Goal: Task Accomplishment & Management: Manage account settings

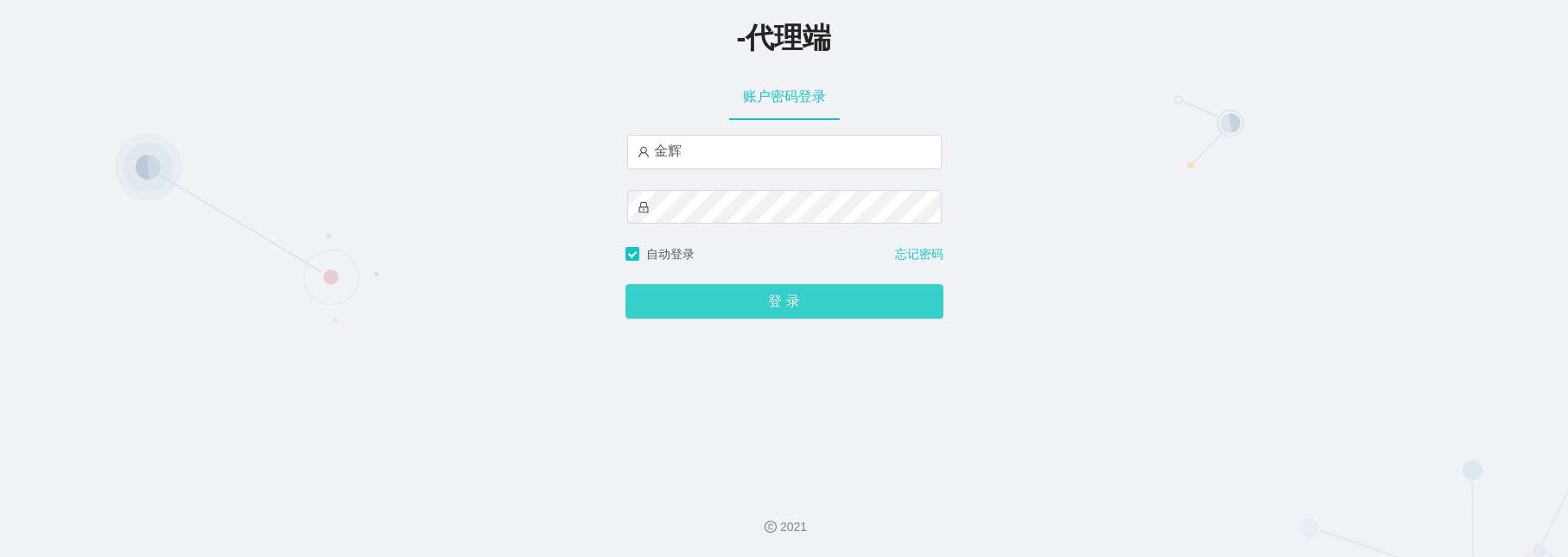
click at [695, 308] on button "登 录" at bounding box center [784, 301] width 318 height 35
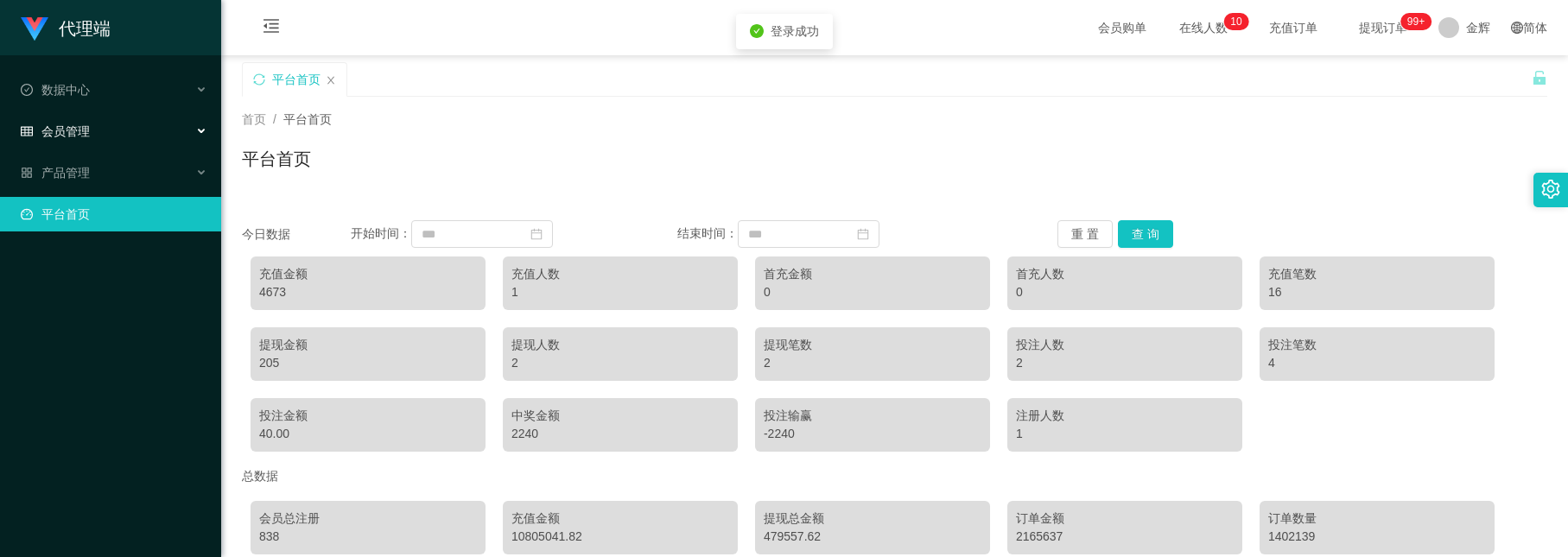
click at [172, 135] on div "会员管理" at bounding box center [110, 131] width 221 height 35
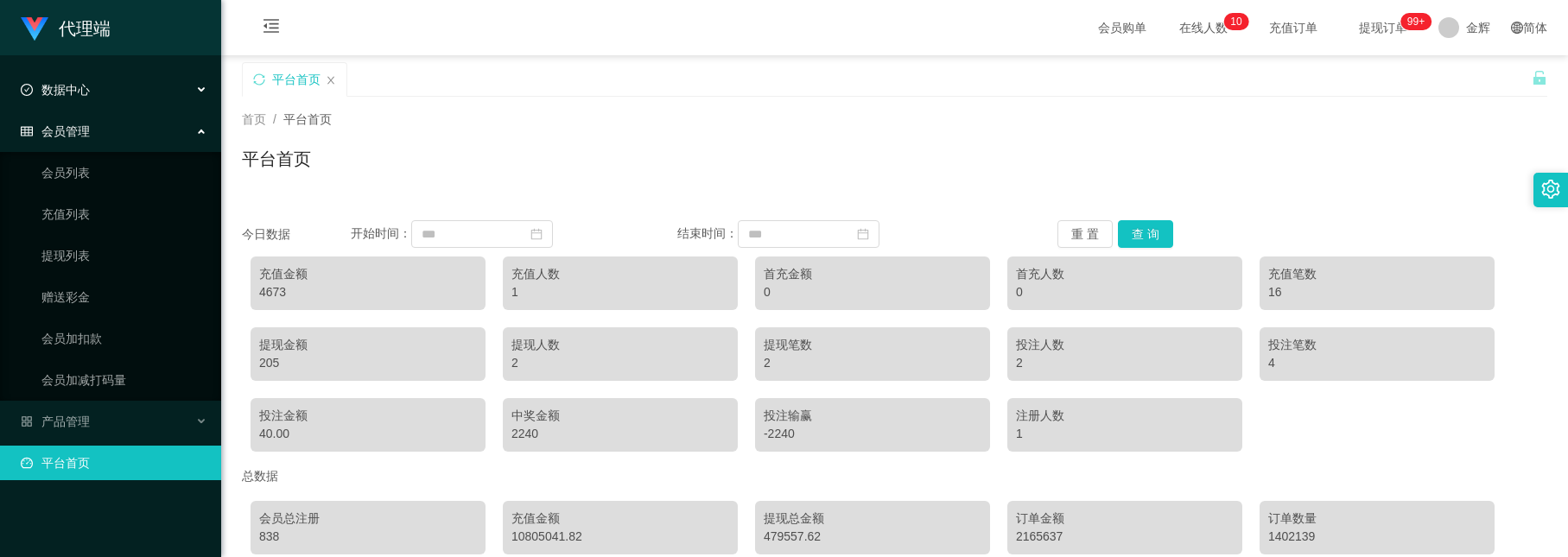
click at [158, 86] on div "数据中心" at bounding box center [110, 90] width 221 height 35
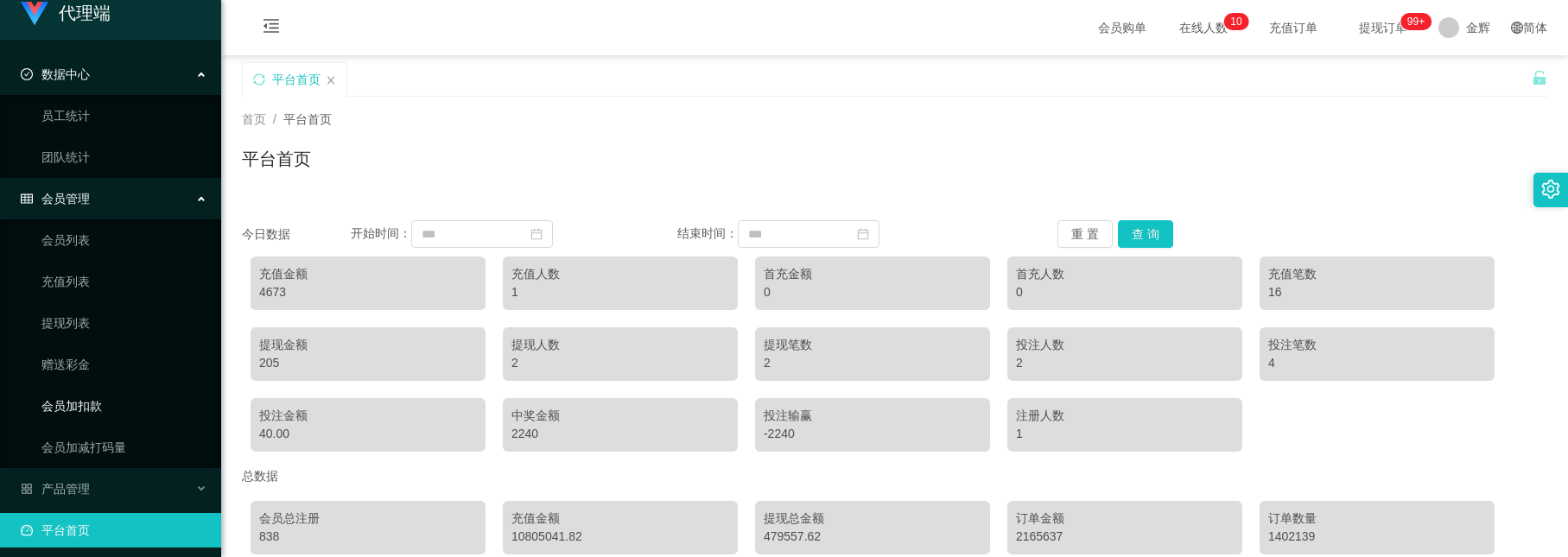
scroll to position [19, 0]
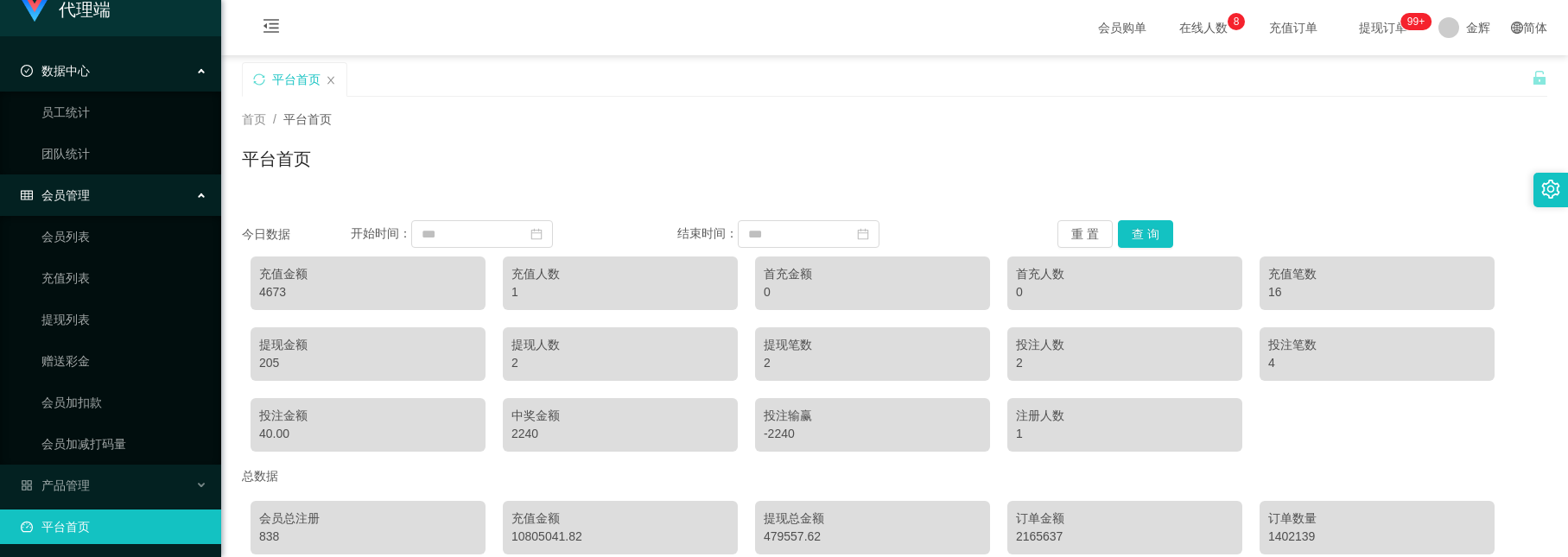
click at [73, 197] on span "会员管理" at bounding box center [55, 195] width 70 height 14
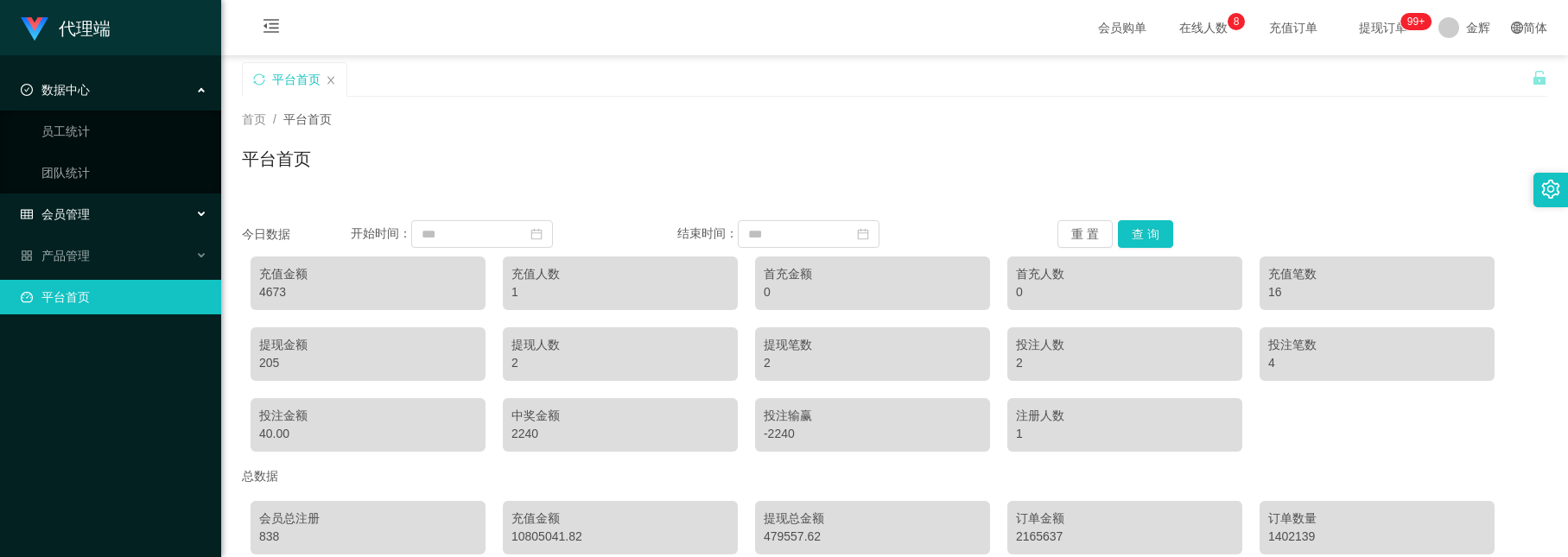
scroll to position [0, 0]
click at [92, 210] on div "会员管理" at bounding box center [110, 214] width 221 height 35
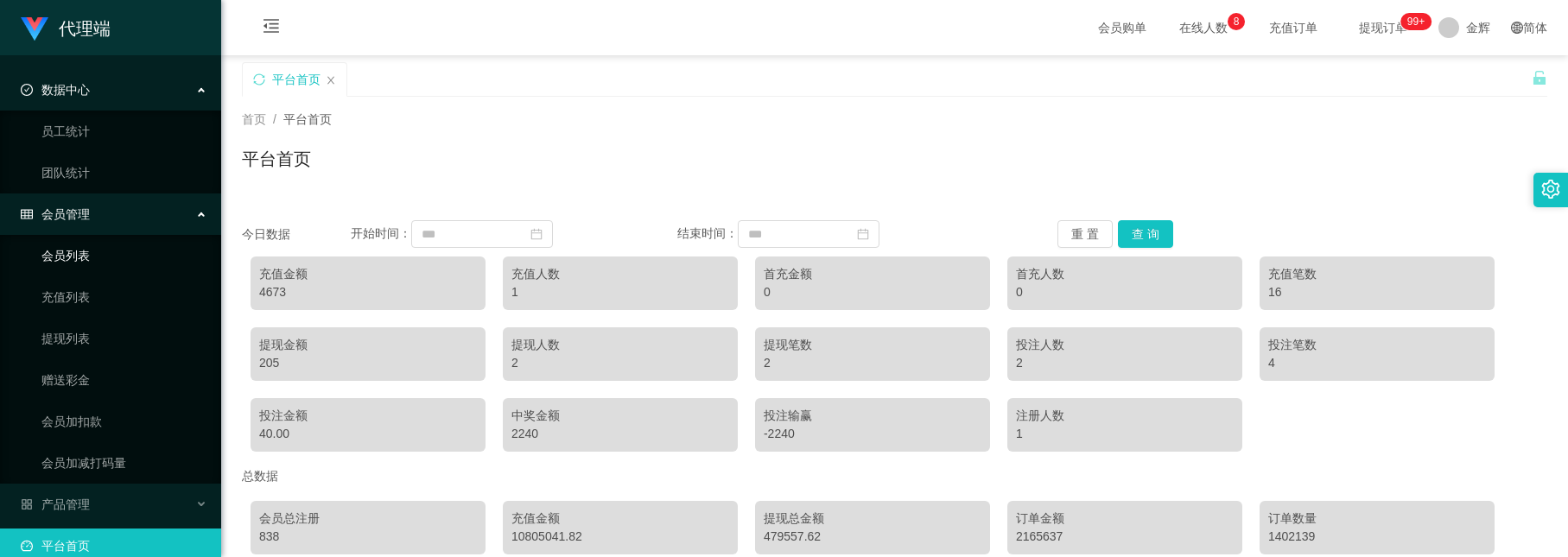
click at [77, 249] on link "会员列表" at bounding box center [125, 256] width 166 height 35
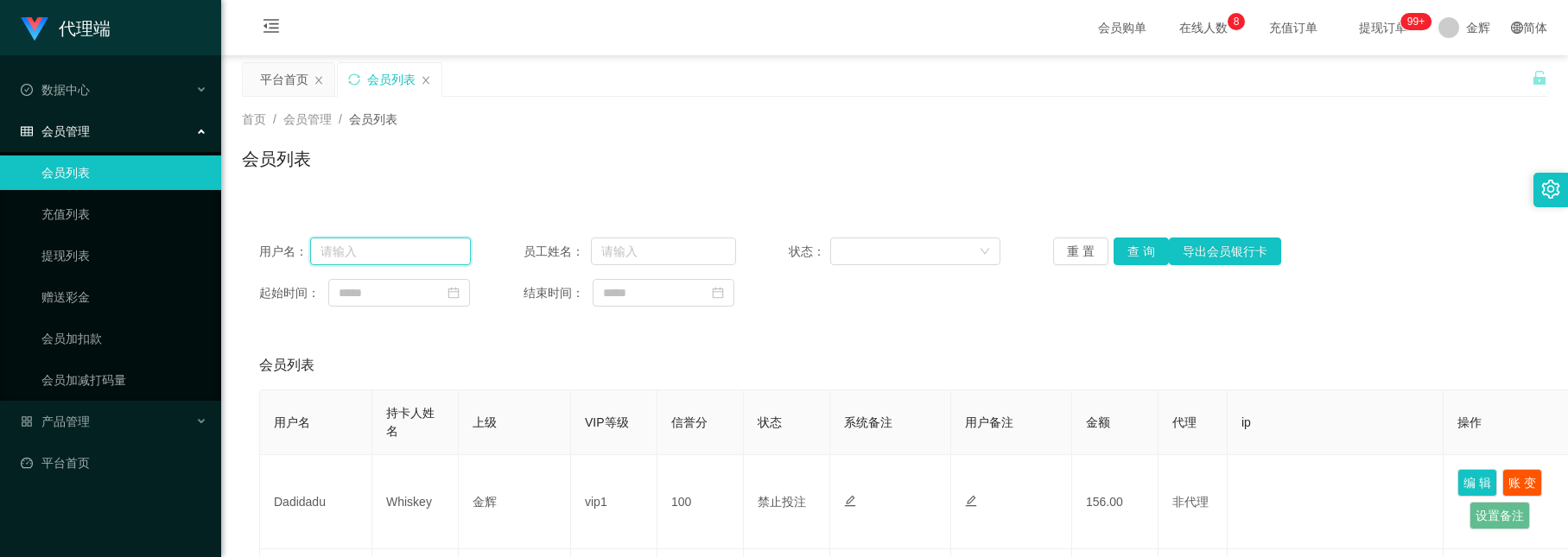
click at [397, 257] on input "text" at bounding box center [390, 251] width 160 height 28
paste input "Dadidadu"
type input "Dadidadu"
click at [1118, 246] on button "查 询" at bounding box center [1141, 251] width 55 height 28
click at [718, 97] on div "首页 / 会员管理 / 会员列表 / 会员列表" at bounding box center [895, 148] width 1347 height 102
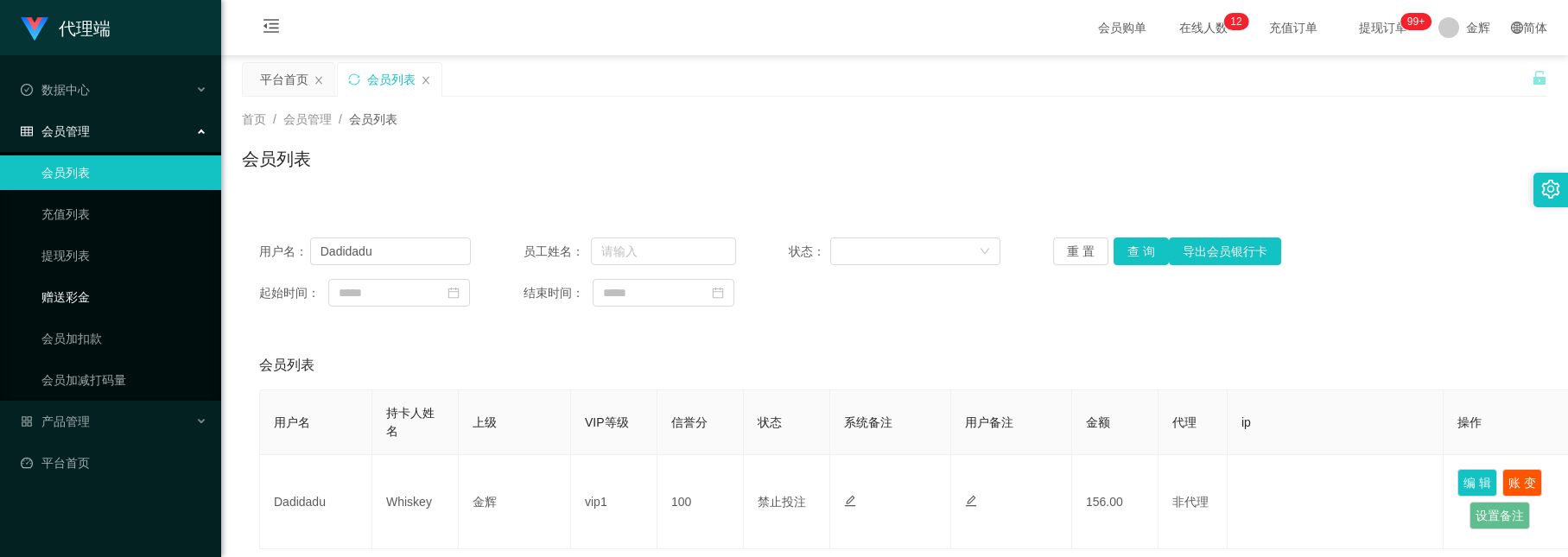
click at [75, 289] on link "赠送彩金" at bounding box center [125, 297] width 166 height 35
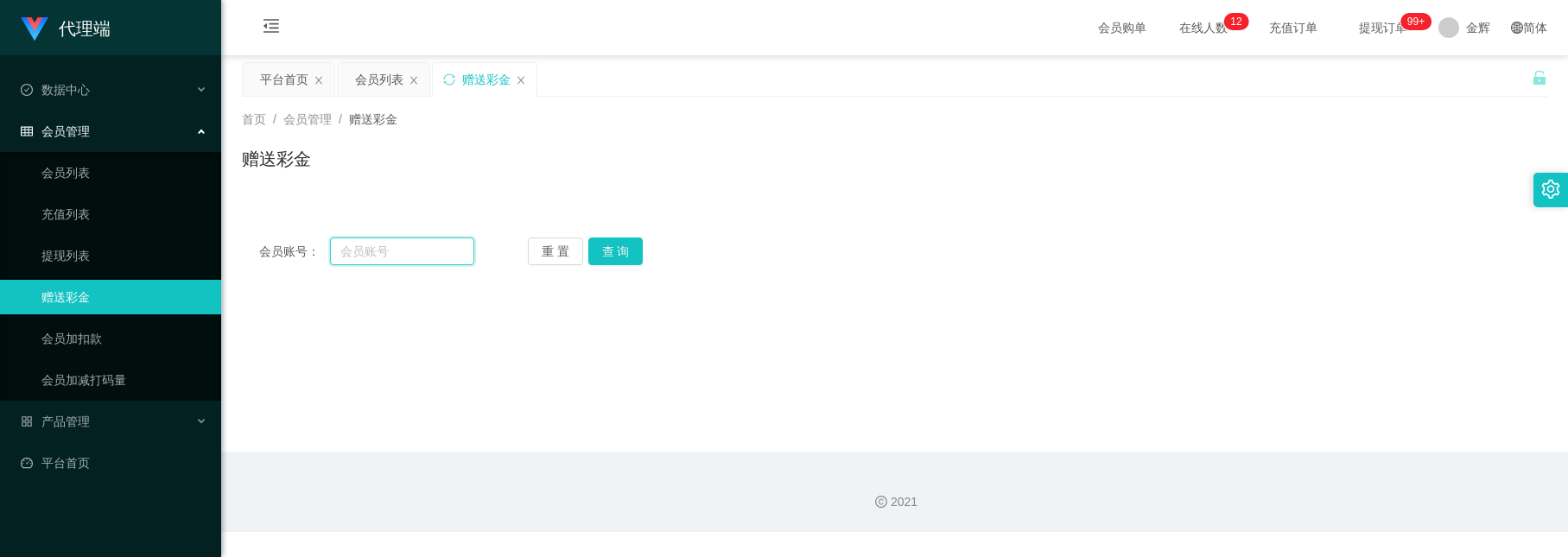
click at [376, 265] on input "text" at bounding box center [402, 251] width 143 height 28
click at [434, 243] on input "text" at bounding box center [402, 251] width 143 height 28
paste input "Dadidadu"
type input "Dadidadu"
click at [589, 265] on div "会员账号： Dadidadu 重 置 查 询 会员账号 会员姓名 账号余额 操作类型 彩金加款 彩金扣款 金额 确 定" at bounding box center [895, 251] width 1306 height 62
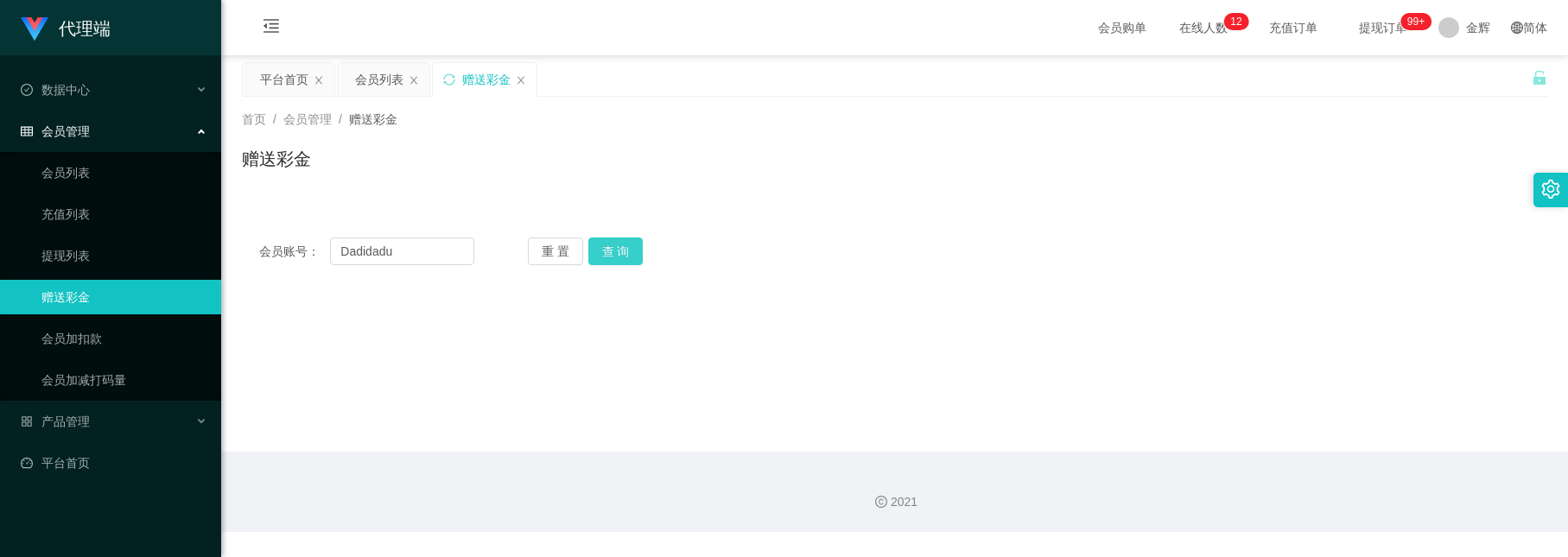
click at [604, 262] on button "查 询" at bounding box center [615, 251] width 55 height 28
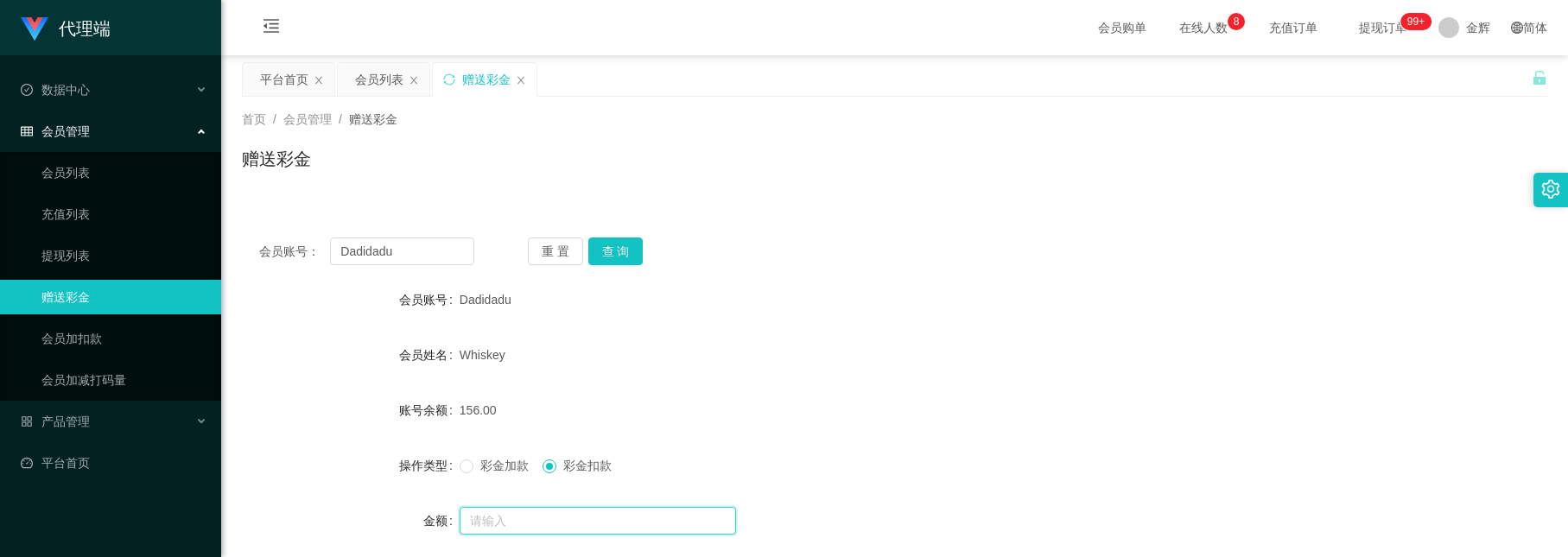
click at [562, 521] on input "text" at bounding box center [598, 520] width 276 height 28
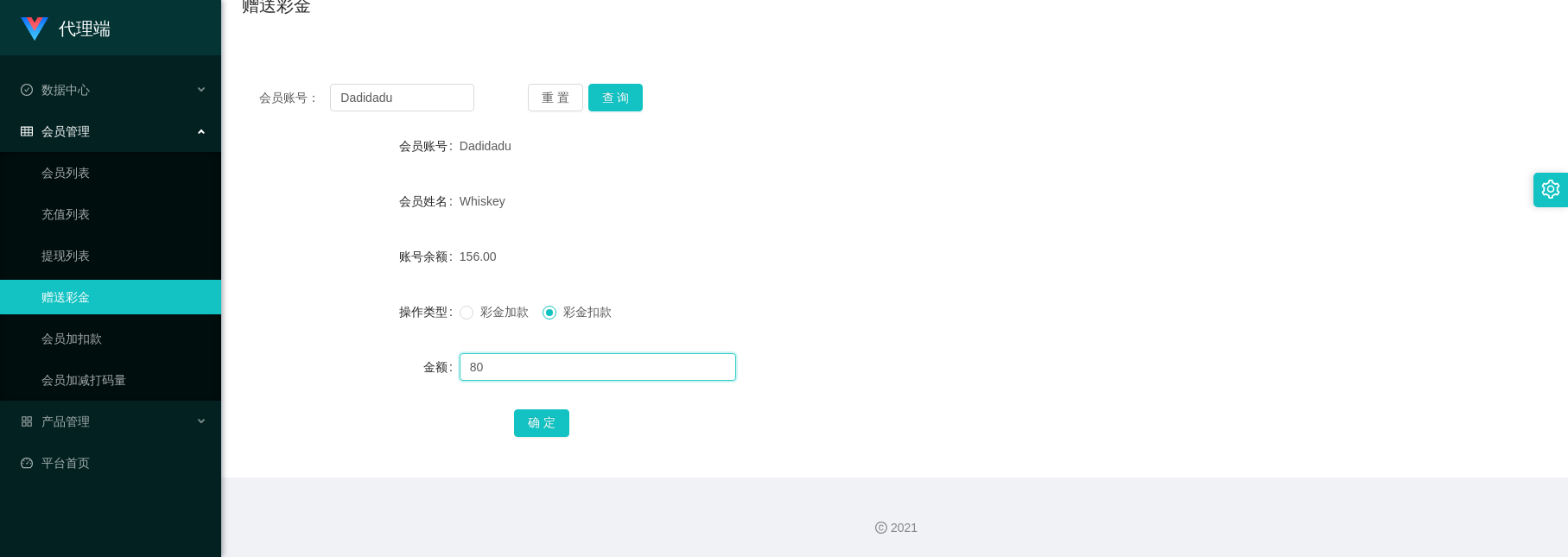
scroll to position [155, 0]
type input "80"
click at [548, 425] on button "确 定" at bounding box center [541, 422] width 55 height 28
click at [109, 172] on link "会员列表" at bounding box center [125, 173] width 166 height 35
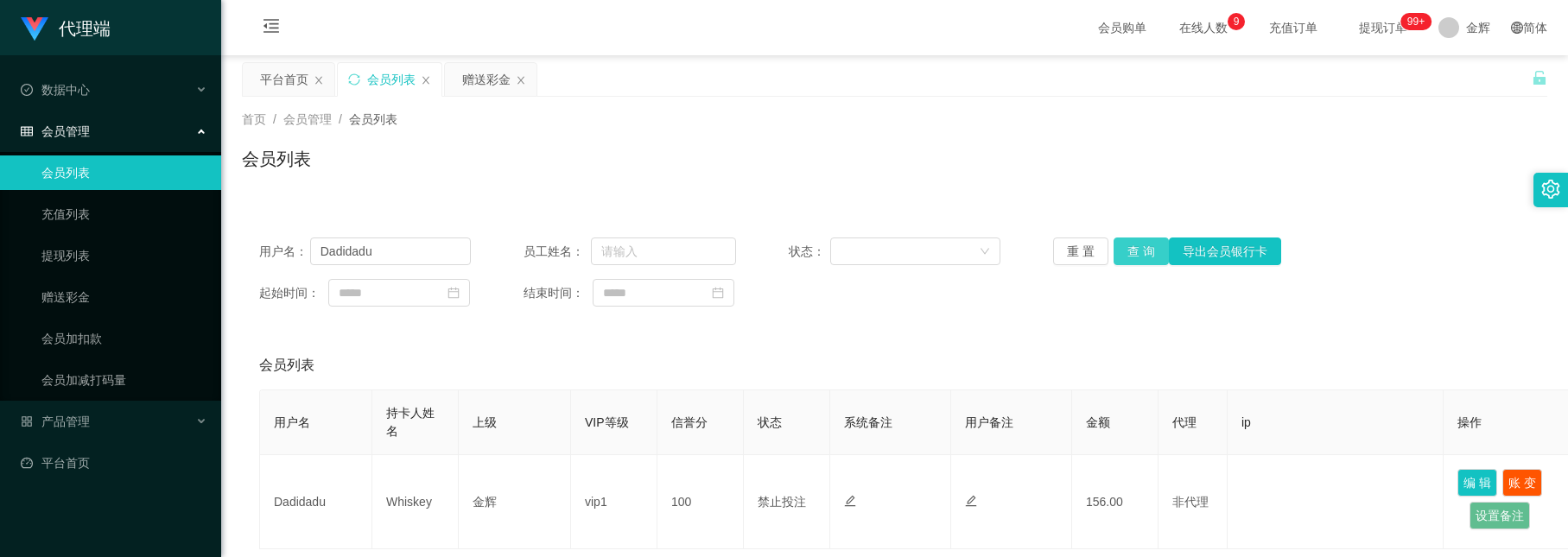
click at [1124, 257] on button "查 询" at bounding box center [1141, 251] width 55 height 28
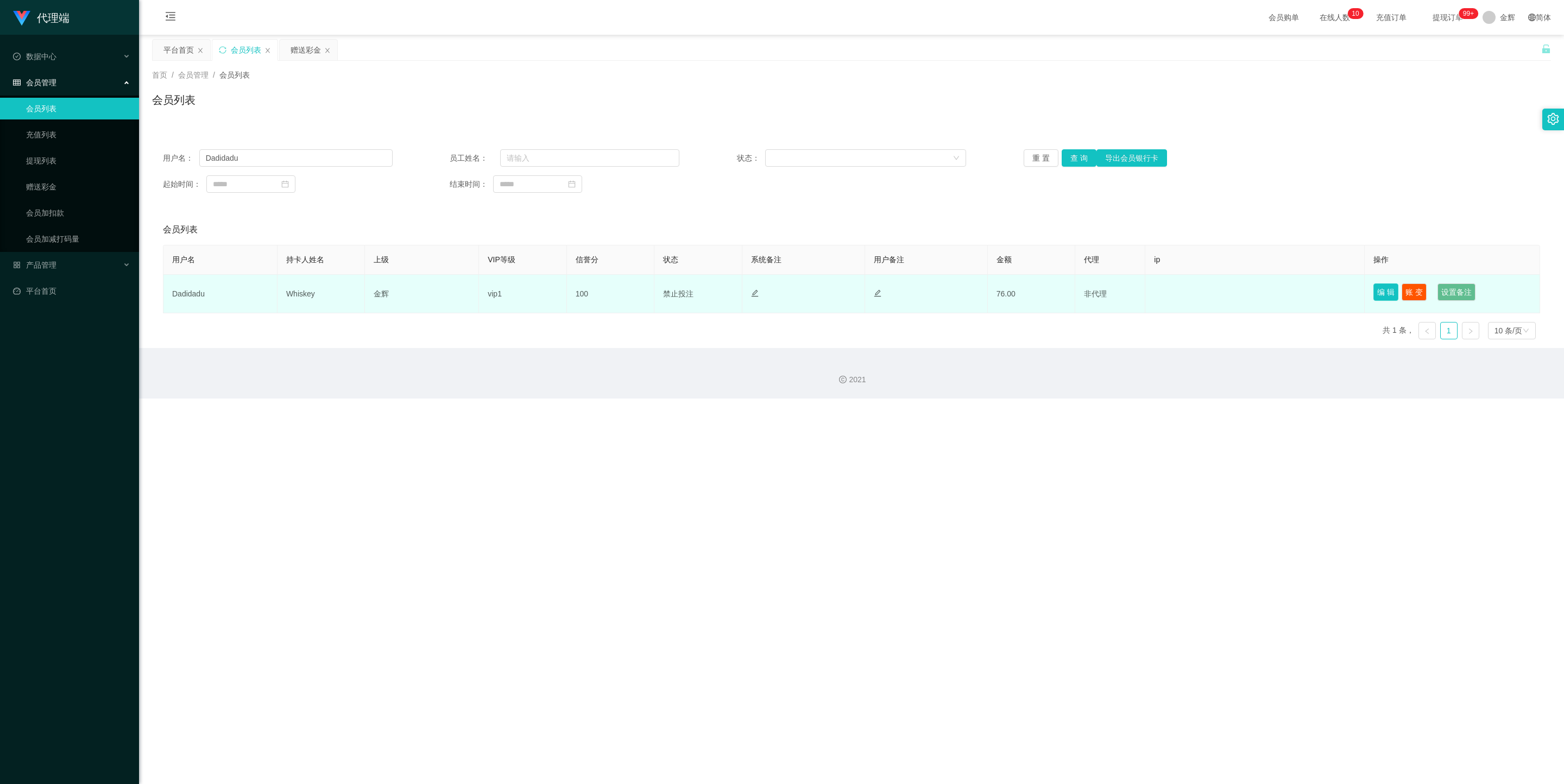
click at [985, 295] on button "编 辑" at bounding box center [1386, 292] width 25 height 18
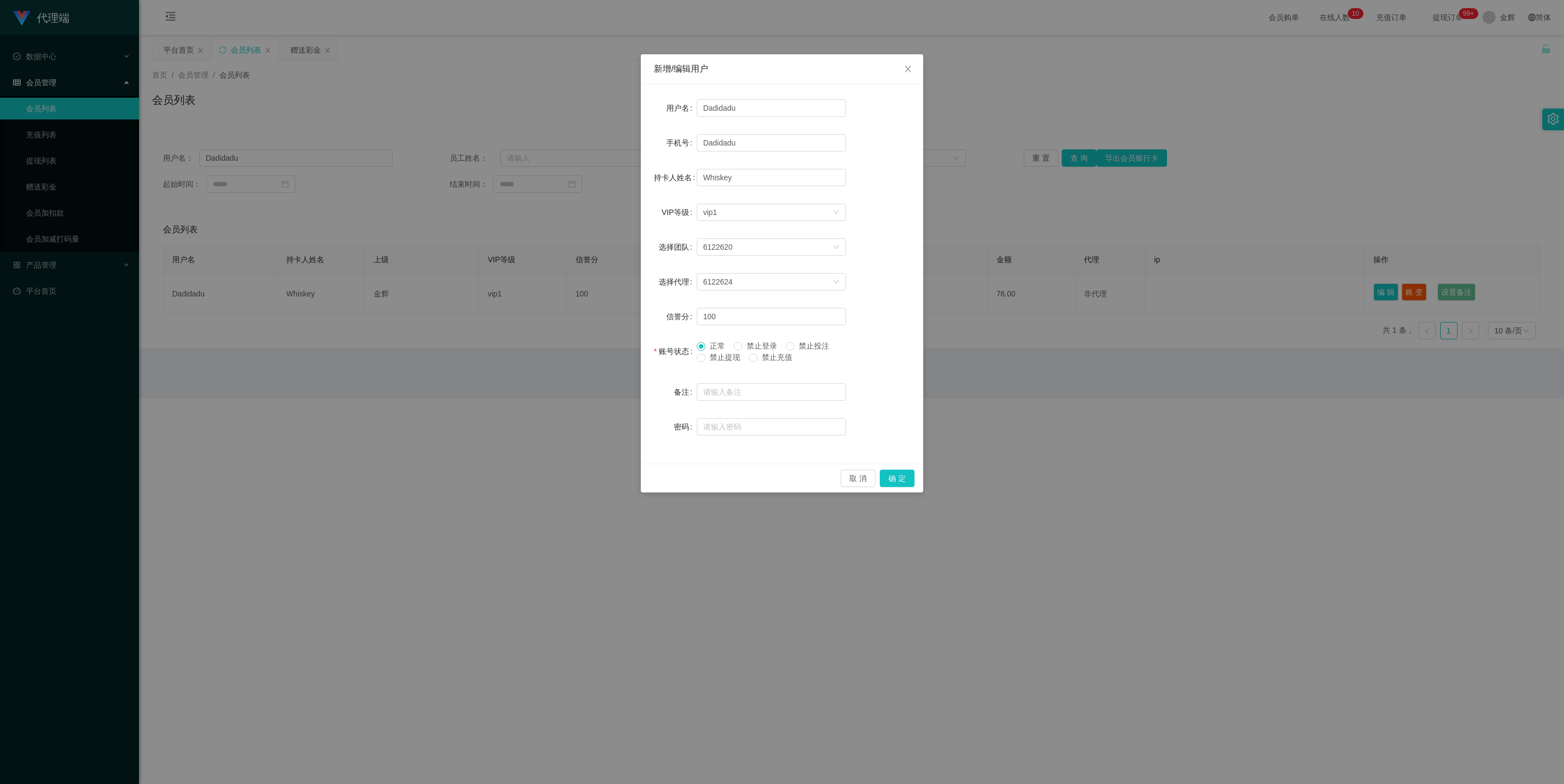
click at [803, 342] on span "禁止投注" at bounding box center [814, 346] width 39 height 8
click at [795, 347] on span at bounding box center [790, 346] width 8 height 8
click at [806, 345] on span "禁止投注" at bounding box center [814, 346] width 39 height 8
click at [889, 350] on button "确 定" at bounding box center [897, 478] width 35 height 18
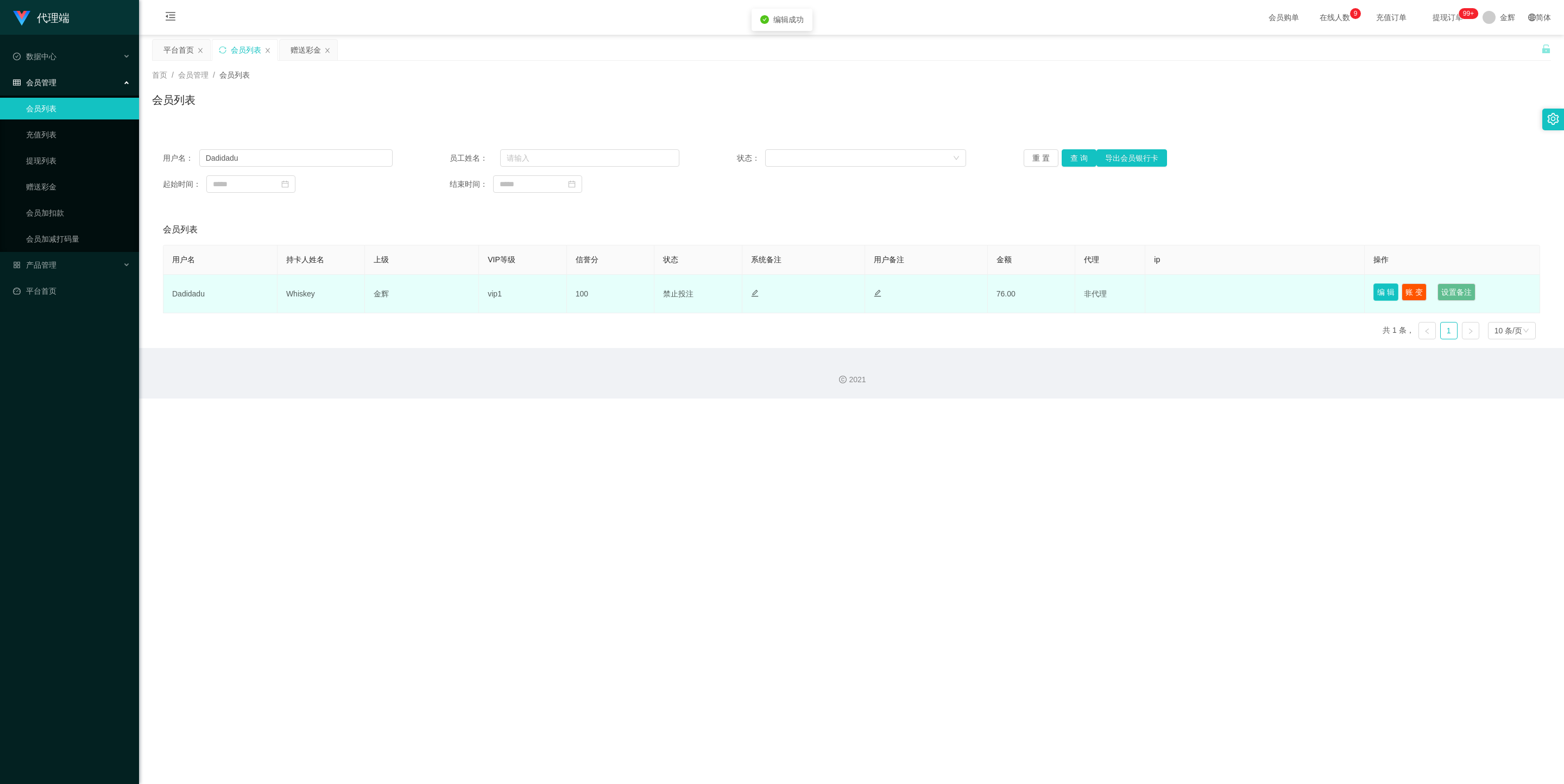
click at [985, 294] on button "编 辑" at bounding box center [1386, 292] width 25 height 18
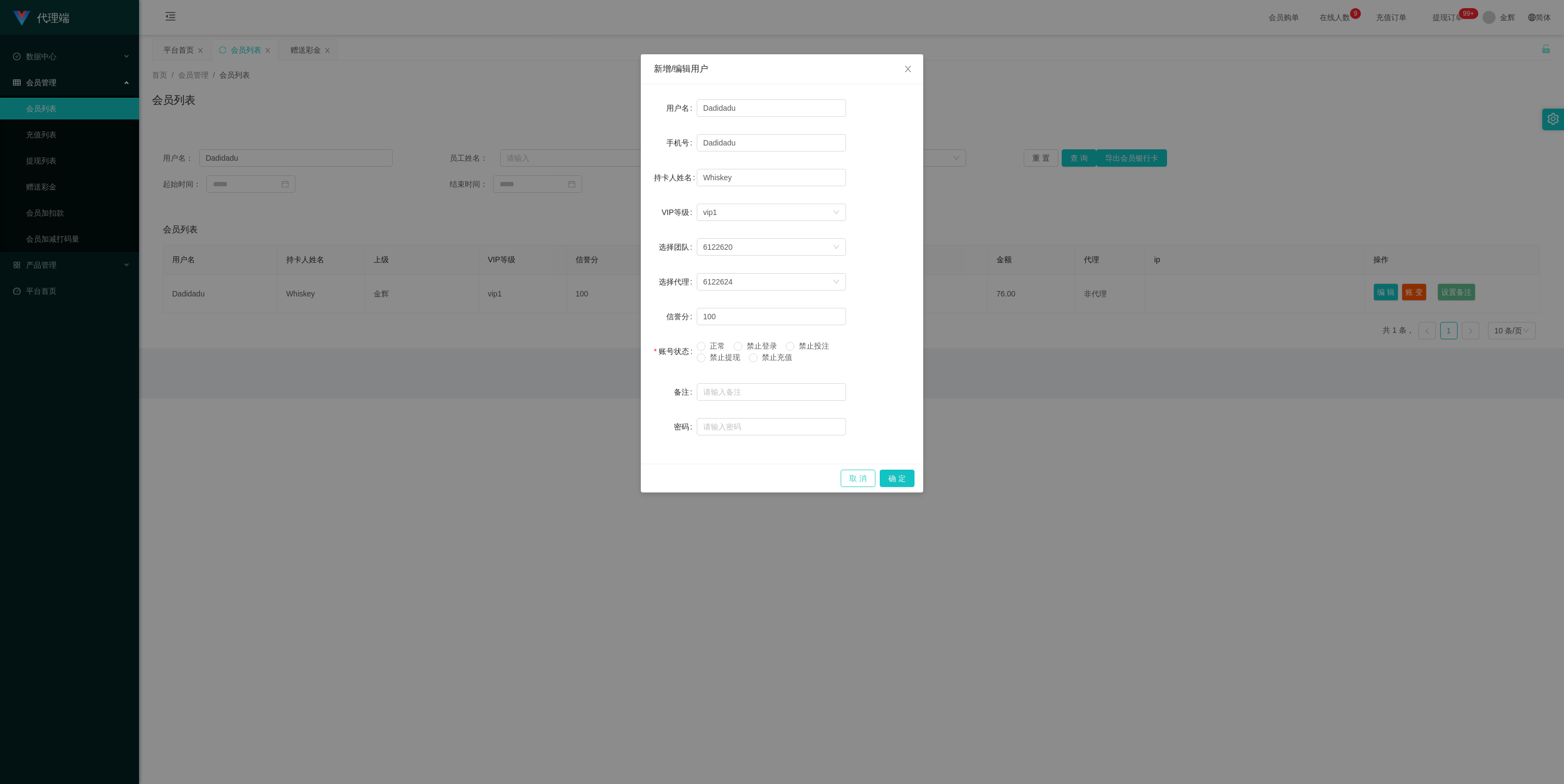
click at [862, 350] on button "取 消" at bounding box center [858, 478] width 35 height 18
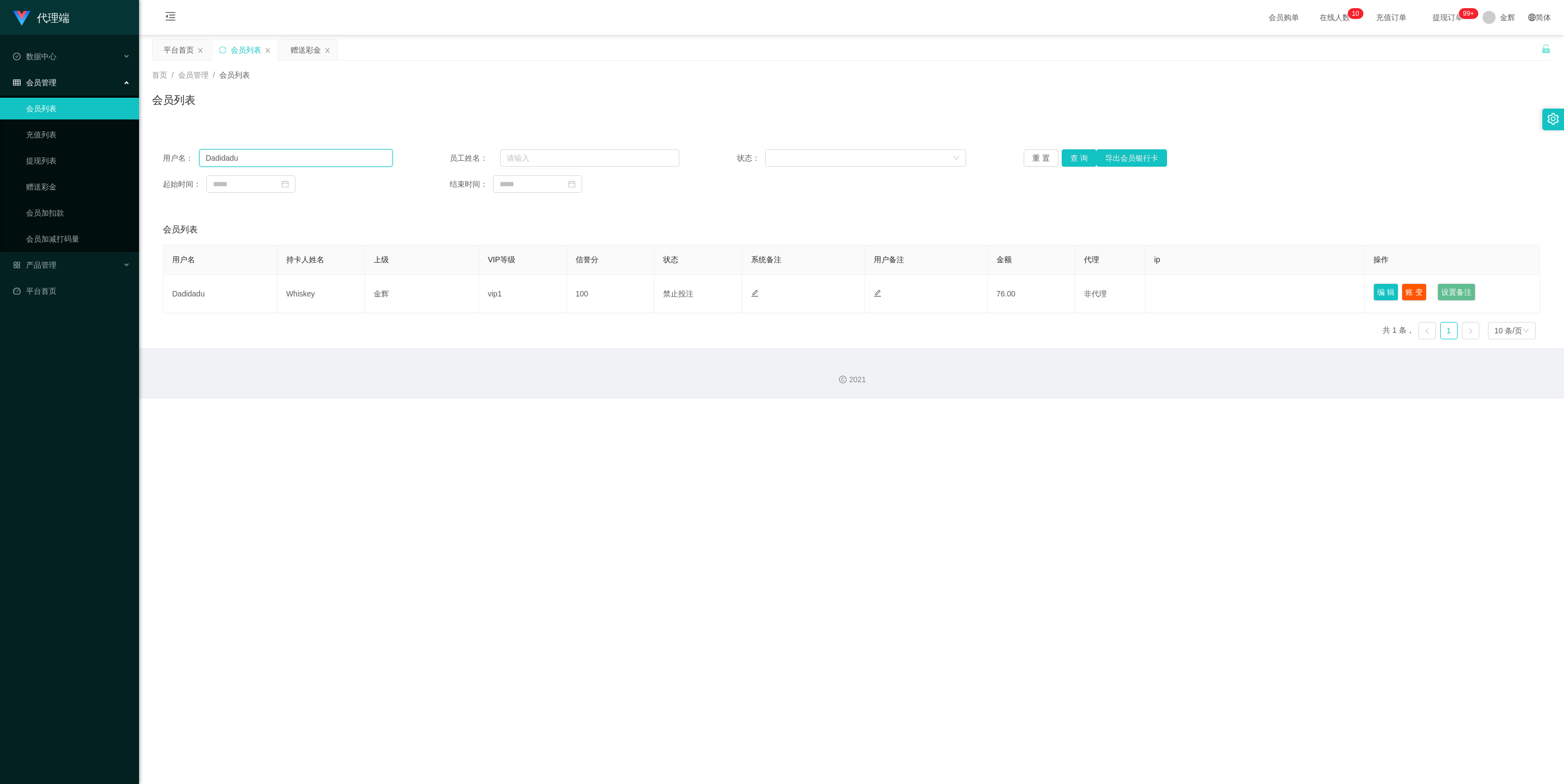
drag, startPoint x: 257, startPoint y: 160, endPoint x: 105, endPoint y: 90, distance: 167.3
click at [105, 90] on section "代理端 数据中心 员工统计 团队统计 会员管理 会员列表 充值列表 提现列表 赠送彩金 会员加扣款 会员加减打码量 产品管理 平台首页 保存配置 重置配置 整…" at bounding box center [782, 199] width 1564 height 399
